Goal: Information Seeking & Learning: Compare options

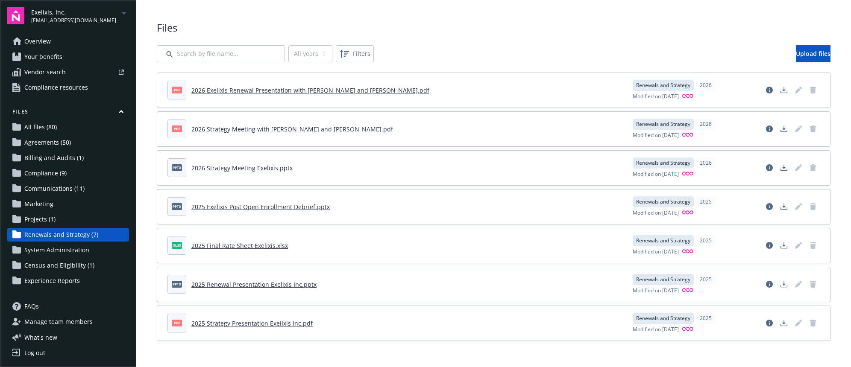
click at [45, 23] on span "[EMAIL_ADDRESS][DOMAIN_NAME]" at bounding box center [73, 21] width 85 height 8
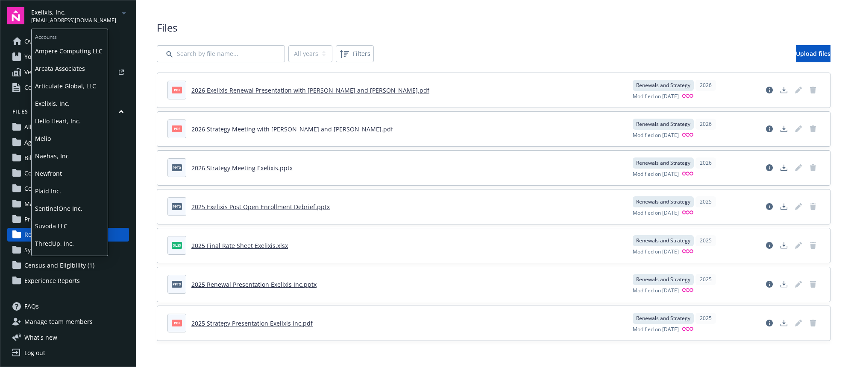
click at [45, 23] on span "[EMAIL_ADDRESS][DOMAIN_NAME]" at bounding box center [73, 21] width 85 height 8
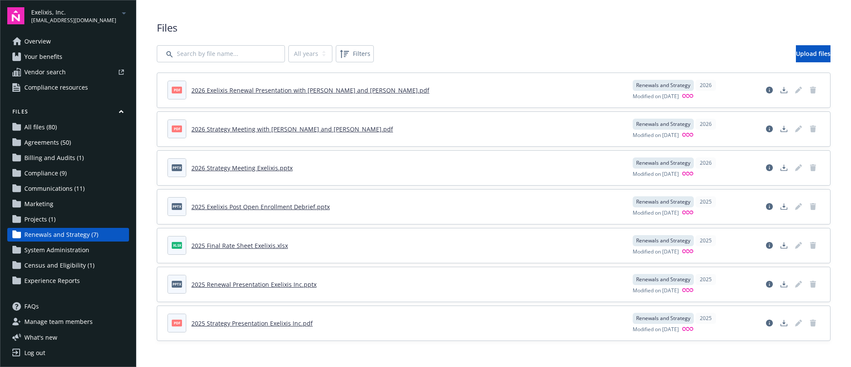
click at [38, 44] on span "Overview" at bounding box center [37, 42] width 26 height 14
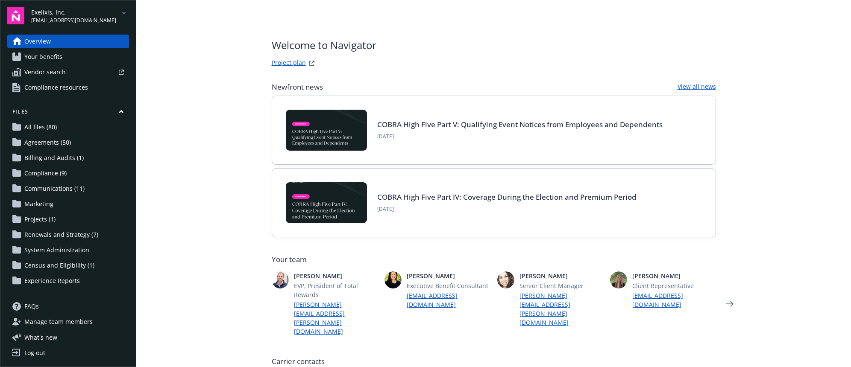
click at [217, 236] on main "Welcome to Navigator Project plan Newfront news View all news COBRA High Five P…" at bounding box center [493, 183] width 715 height 367
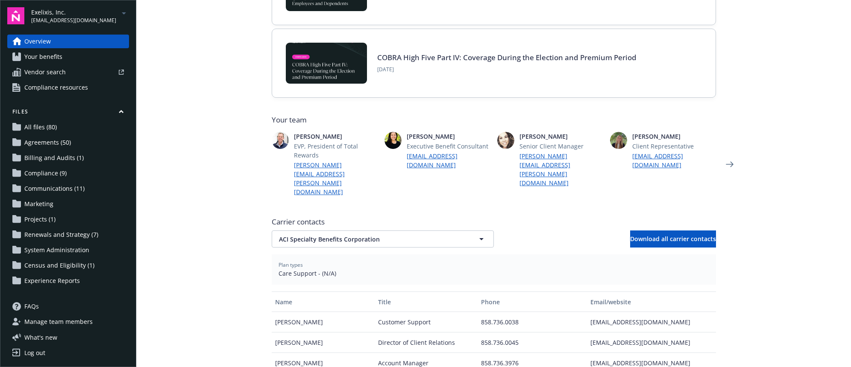
scroll to position [171, 0]
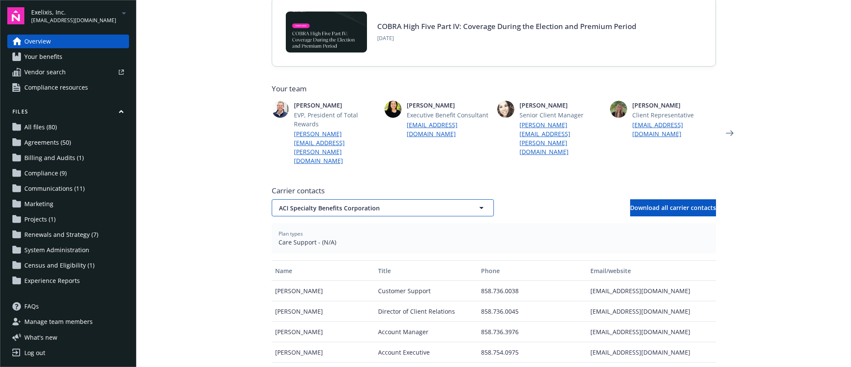
click at [309, 204] on span "ACI Specialty Benefits Corporation" at bounding box center [368, 208] width 178 height 9
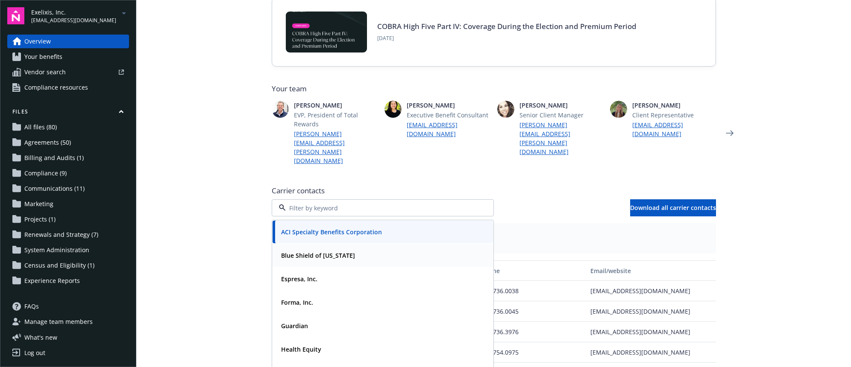
click at [293, 252] on strong "Blue Shield of [US_STATE]" at bounding box center [318, 256] width 74 height 8
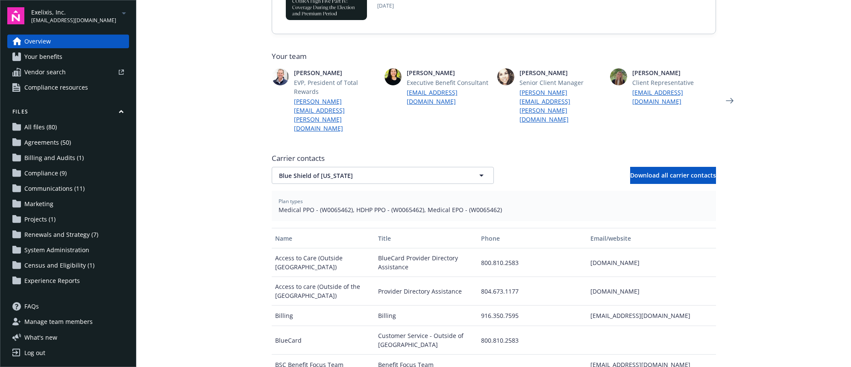
scroll to position [214, 0]
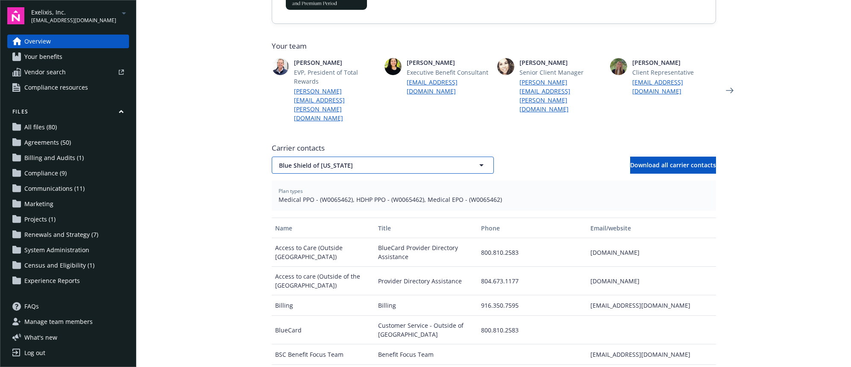
click at [316, 157] on button "Blue Shield of [US_STATE]" at bounding box center [383, 165] width 222 height 17
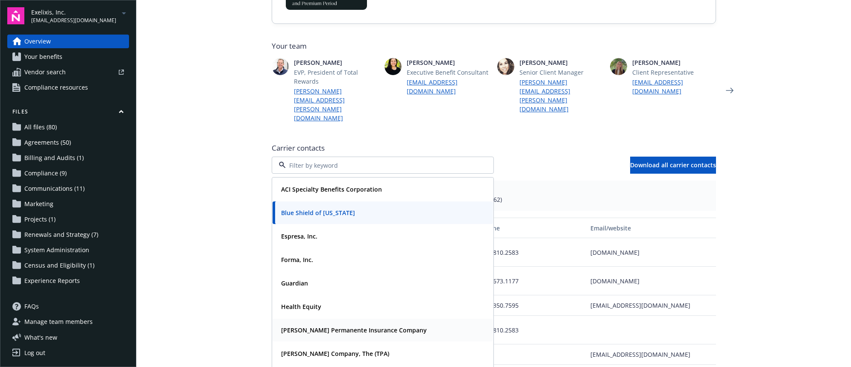
click at [308, 326] on strong "[PERSON_NAME] Permanente Insurance Company" at bounding box center [354, 330] width 146 height 8
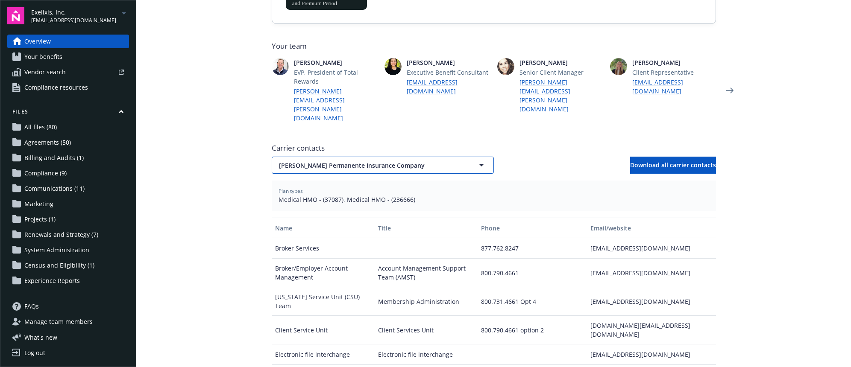
click at [332, 161] on span "[PERSON_NAME] Permanente Insurance Company" at bounding box center [368, 165] width 178 height 9
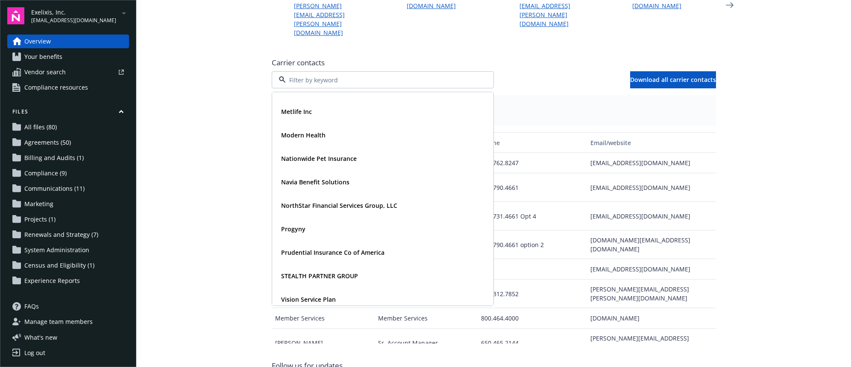
scroll to position [209, 0]
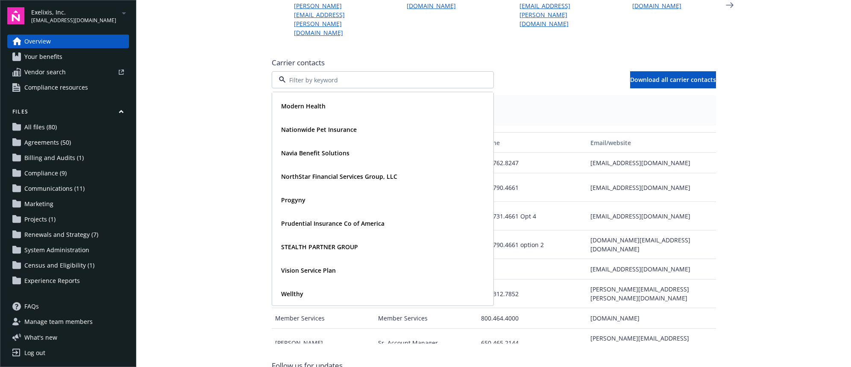
click at [261, 181] on div "Welcome to Navigator Project plan Newfront news View all news COBRA High Five P…" at bounding box center [493, 70] width 465 height 739
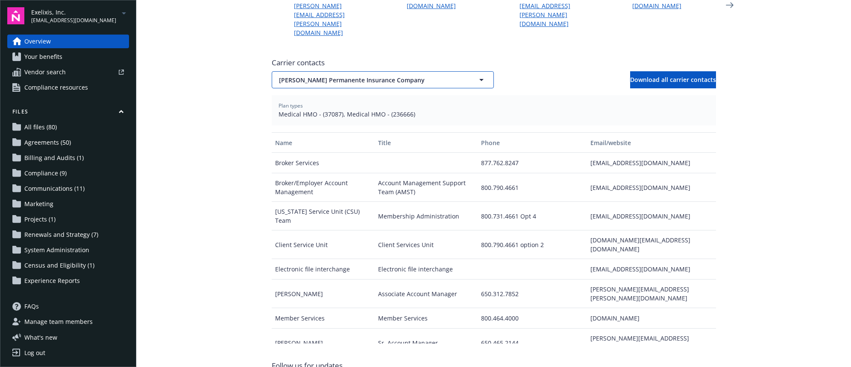
click at [290, 76] on span "[PERSON_NAME] Permanente Insurance Company" at bounding box center [368, 80] width 178 height 9
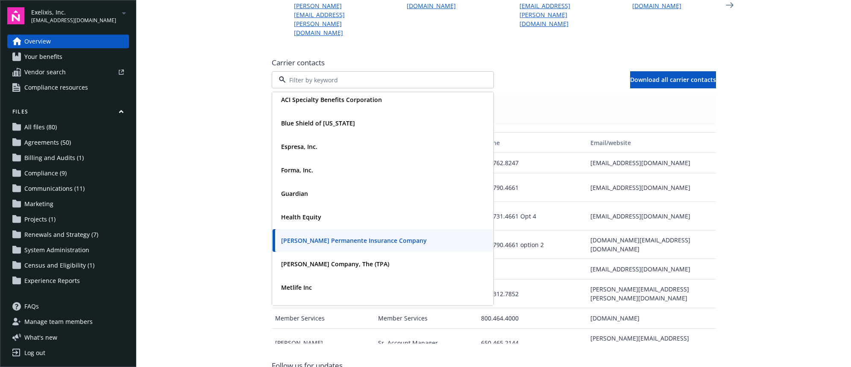
scroll to position [0, 0]
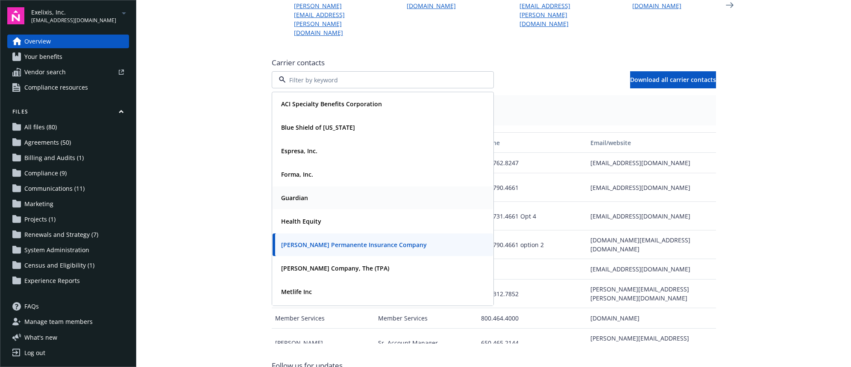
click at [299, 194] on strong "Guardian" at bounding box center [294, 198] width 27 height 8
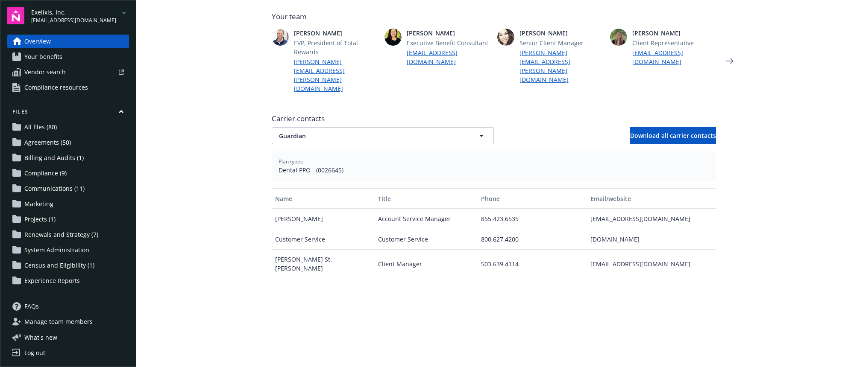
scroll to position [260, 0]
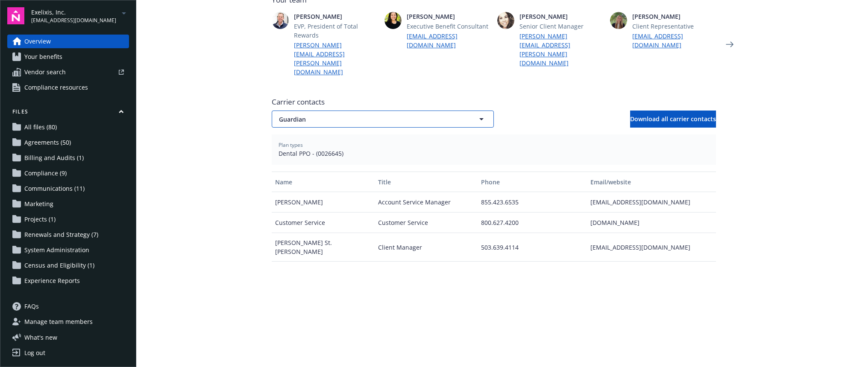
click at [392, 115] on span "Guardian" at bounding box center [368, 119] width 178 height 9
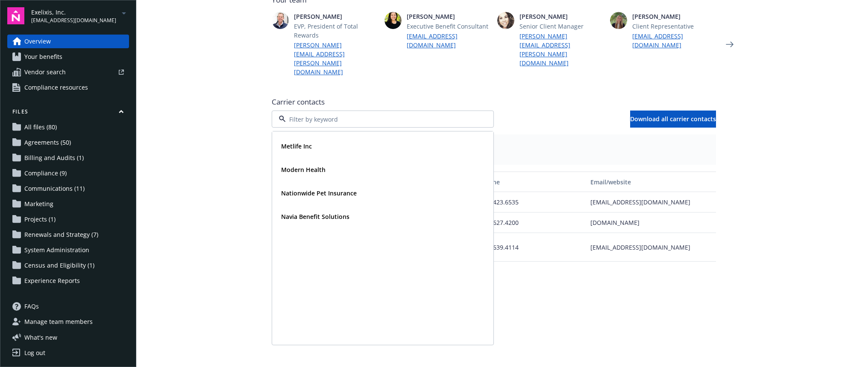
scroll to position [209, 0]
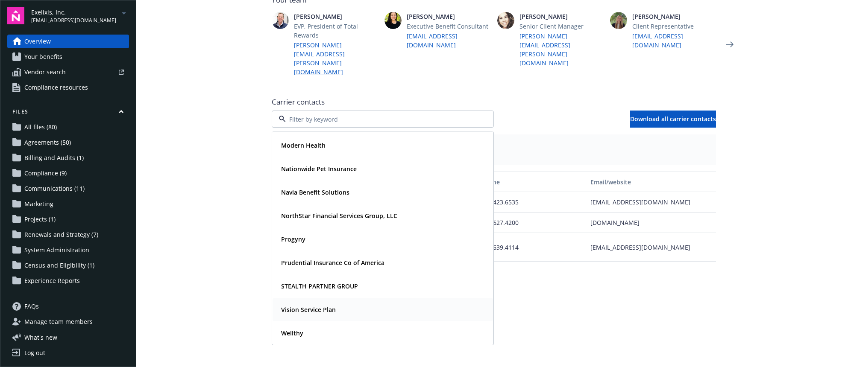
click at [302, 306] on strong "Vision Service Plan" at bounding box center [308, 310] width 55 height 8
